Goal: Find specific page/section: Find specific page/section

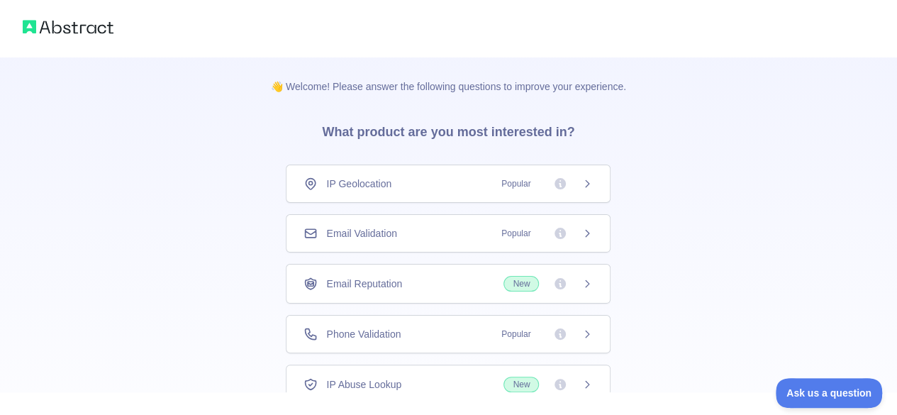
click at [426, 173] on div "IP Geolocation Popular" at bounding box center [448, 184] width 325 height 38
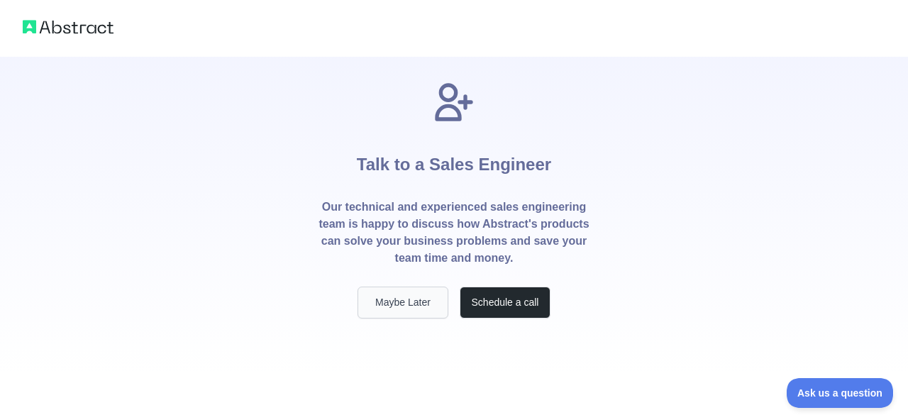
click at [426, 309] on button "Maybe Later" at bounding box center [403, 303] width 91 height 32
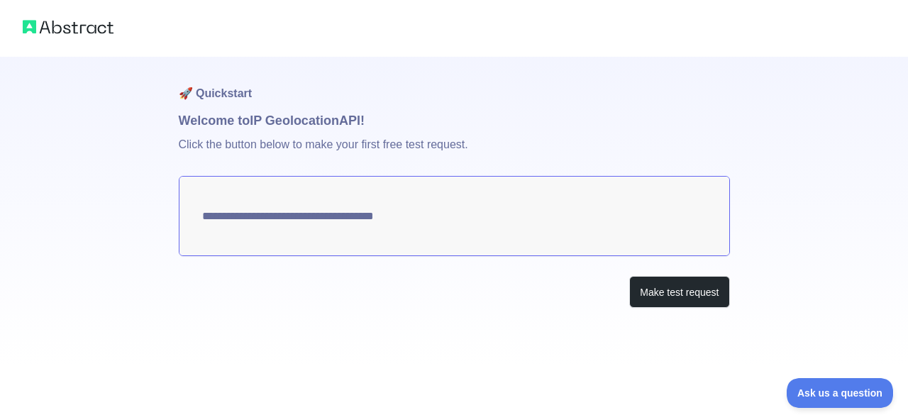
type textarea "**********"
